Goal: Find specific page/section: Find specific page/section

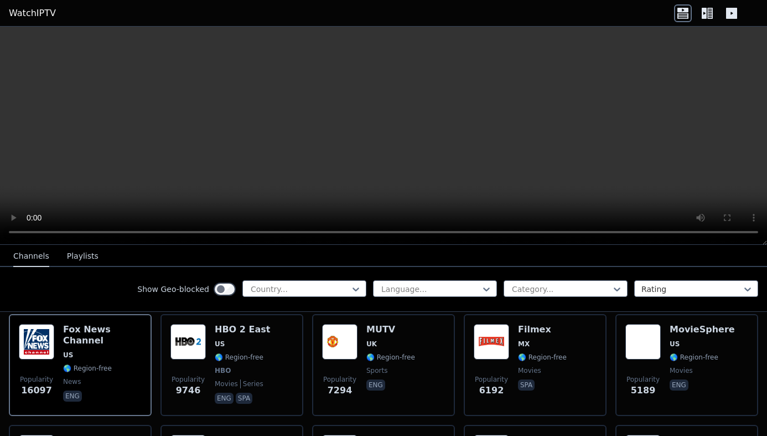
scroll to position [128, 0]
click at [350, 288] on icon at bounding box center [355, 288] width 11 height 11
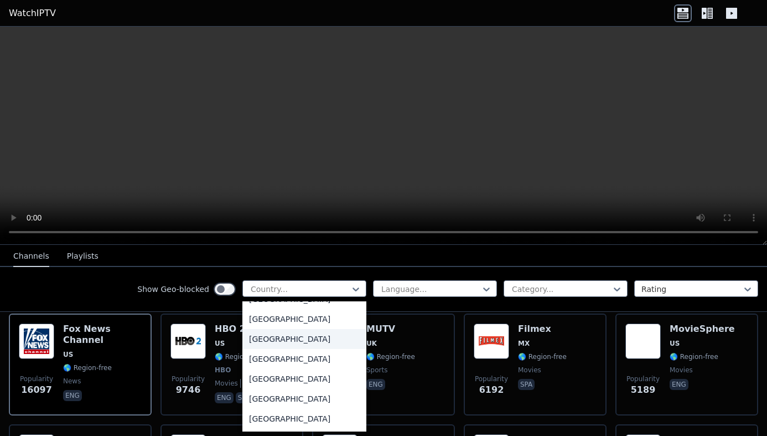
scroll to position [1211, 0]
click at [266, 402] on div "[GEOGRAPHIC_DATA]" at bounding box center [304, 398] width 124 height 20
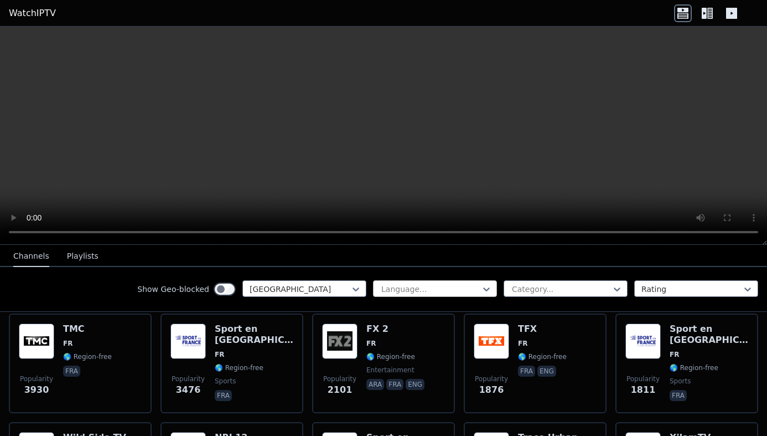
click at [427, 291] on div at bounding box center [430, 288] width 101 height 11
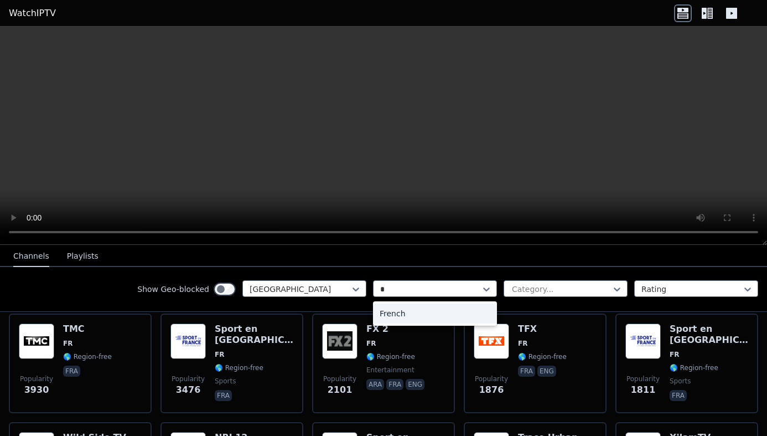
type input "**"
click at [405, 322] on div "French" at bounding box center [435, 313] width 124 height 20
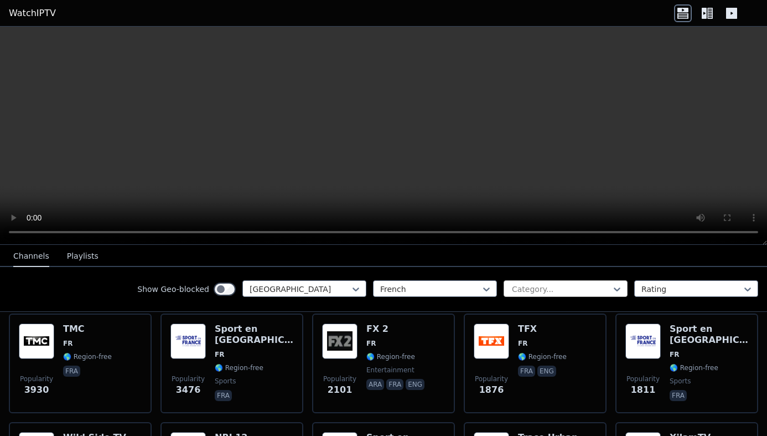
click at [532, 285] on div at bounding box center [561, 288] width 101 height 11
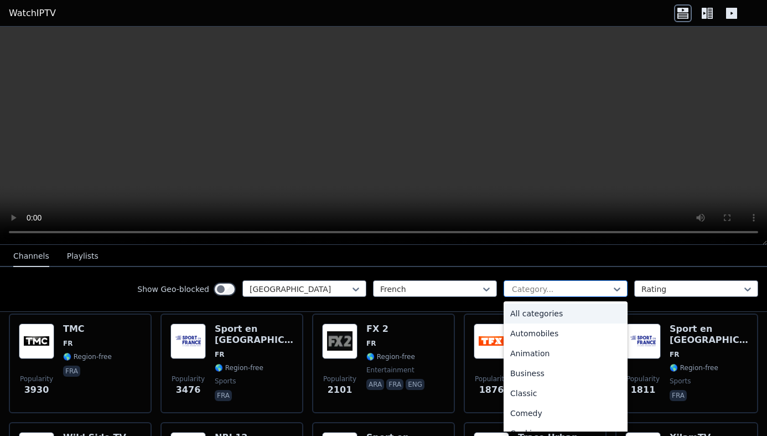
click at [530, 287] on div at bounding box center [561, 288] width 101 height 11
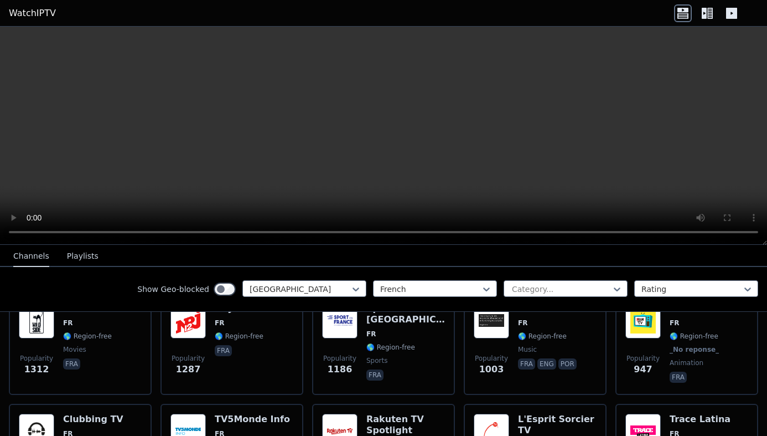
scroll to position [261, 0]
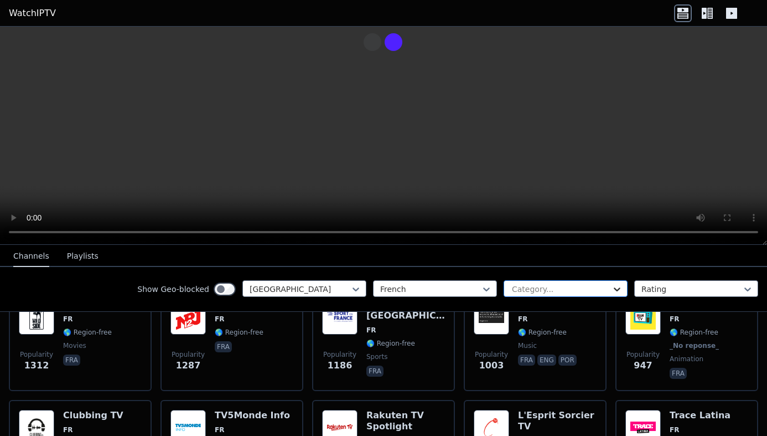
click at [612, 286] on icon at bounding box center [617, 288] width 11 height 11
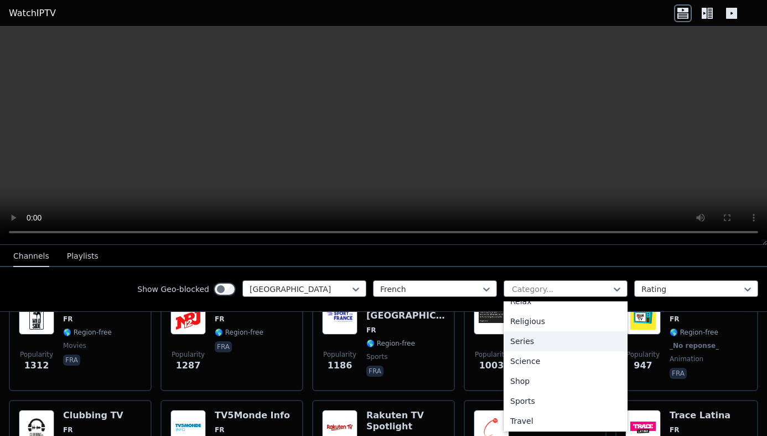
scroll to position [412, 0]
click at [539, 386] on div "Sports" at bounding box center [566, 380] width 124 height 20
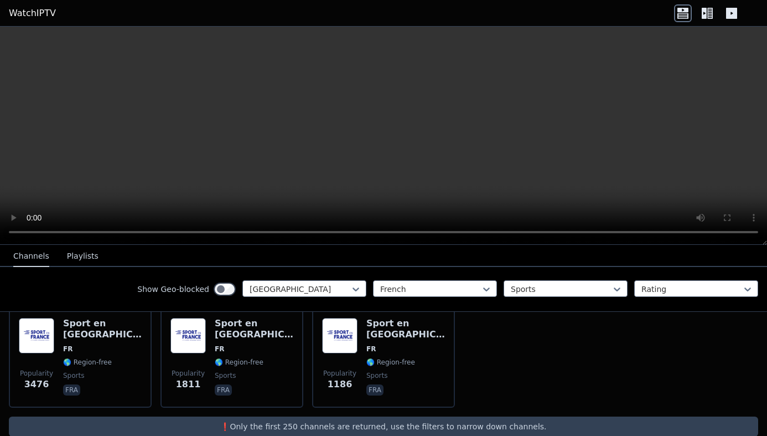
scroll to position [133, 0]
